Goal: Connect with others: Connect with others

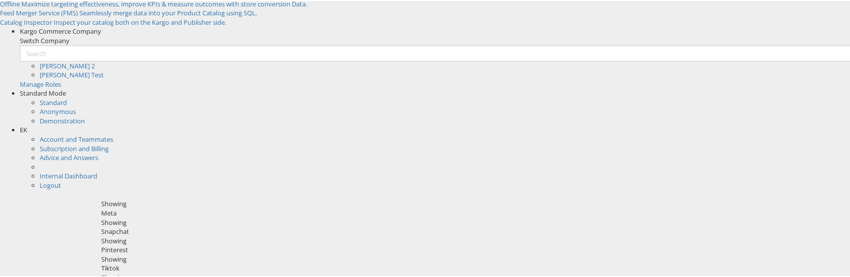
scroll to position [197, 0]
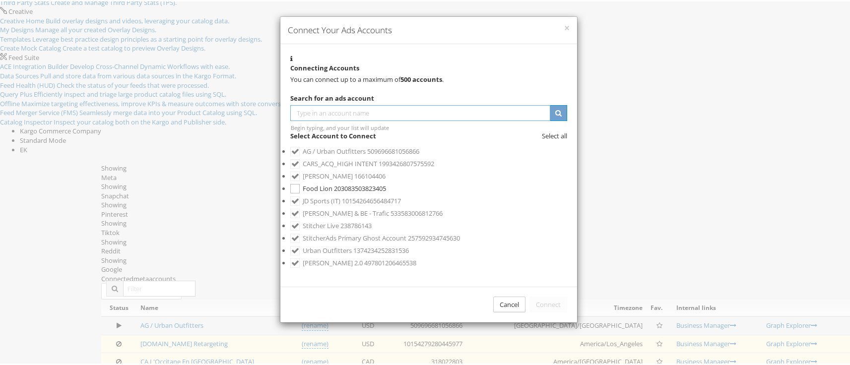
scroll to position [112, 0]
click at [493, 295] on div "Cancel" at bounding box center [509, 303] width 32 height 16
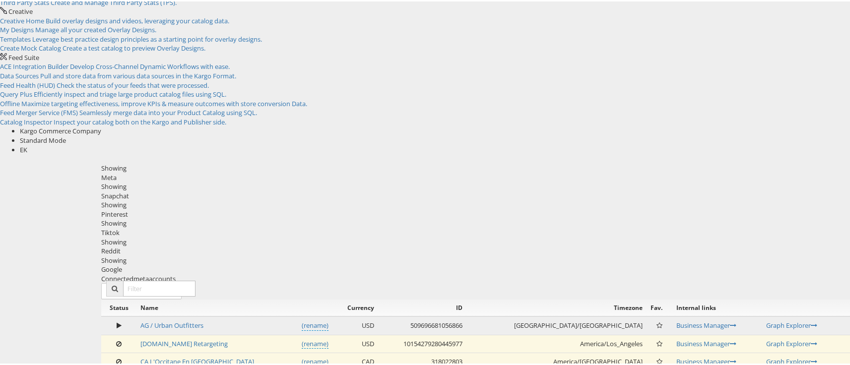
scroll to position [0, 0]
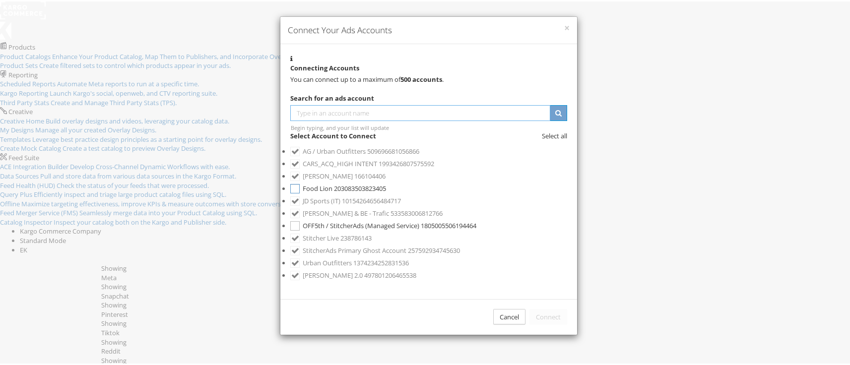
scroll to position [88, 0]
click at [351, 220] on span "OFF5th / StitcherAds (Managed Service)" at bounding box center [361, 224] width 117 height 9
click at [540, 308] on button "Connect" at bounding box center [548, 316] width 38 height 16
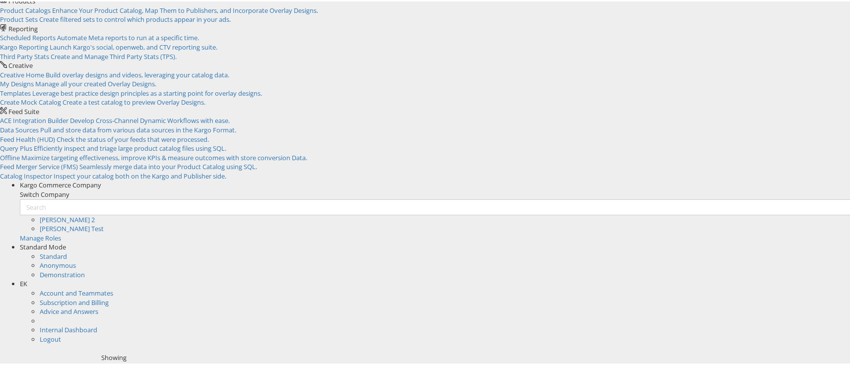
scroll to position [53, 0]
